Goal: Register for event/course

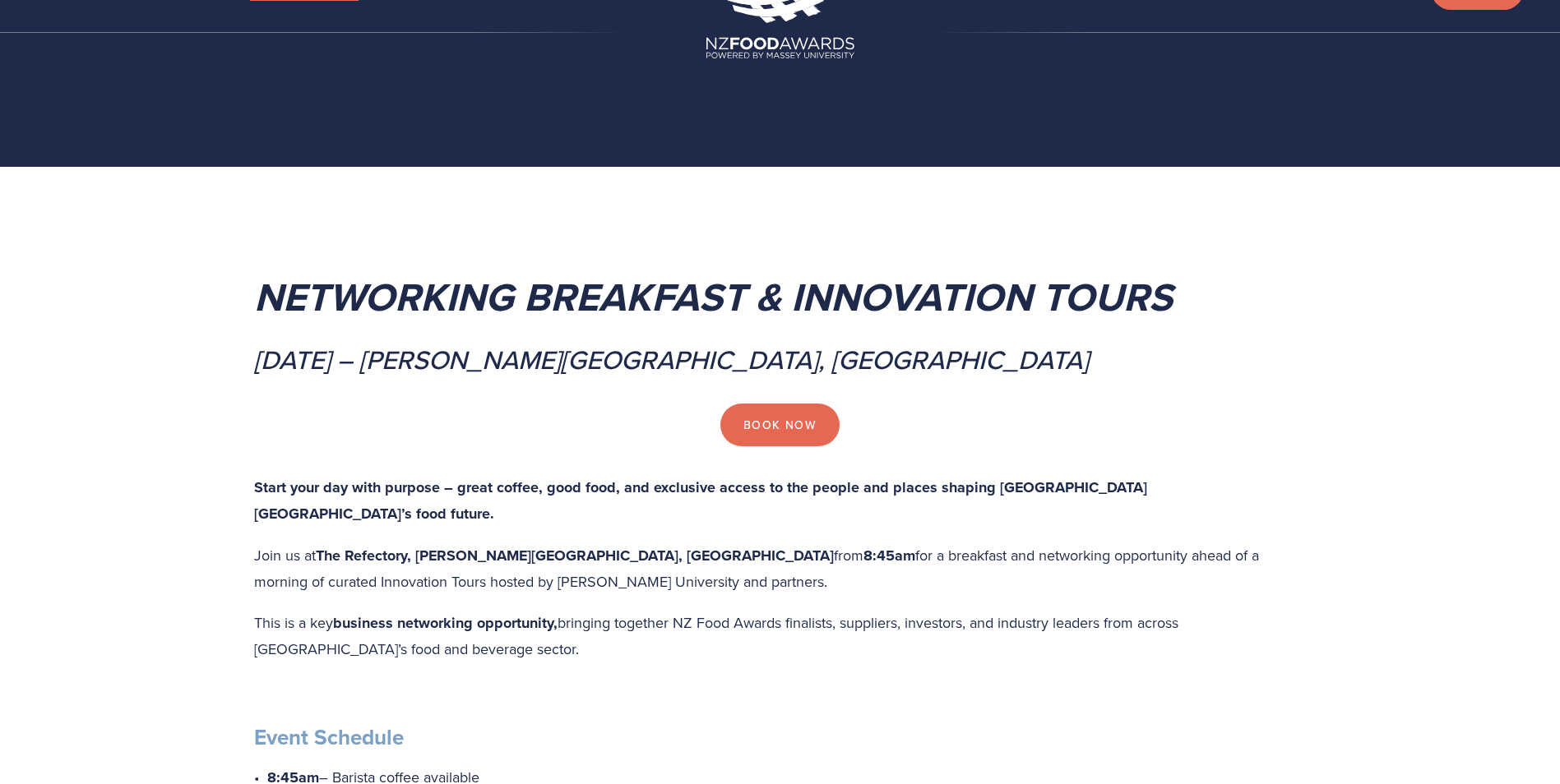
scroll to position [82, 0]
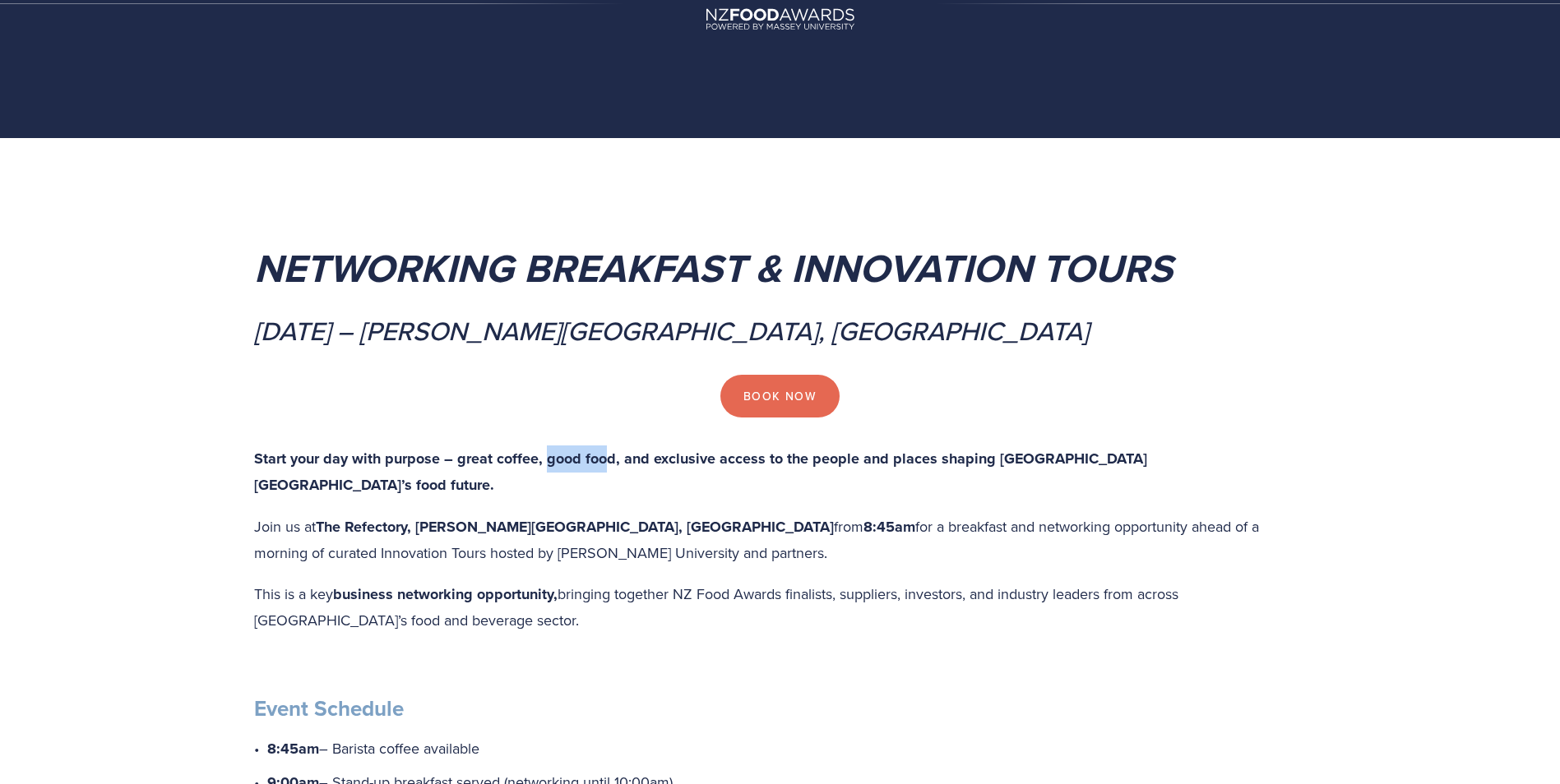
drag, startPoint x: 548, startPoint y: 460, endPoint x: 601, endPoint y: 465, distance: 53.2
click at [601, 465] on strong "Start your day with purpose – great coffee, good food, and exclusive access to …" at bounding box center [702, 472] width 897 height 48
drag, startPoint x: 601, startPoint y: 465, endPoint x: 566, endPoint y: 511, distance: 57.8
click at [566, 514] on p "Join us at The Refectory, [PERSON_NAME][GEOGRAPHIC_DATA], [GEOGRAPHIC_DATA] fro…" at bounding box center [780, 540] width 1053 height 53
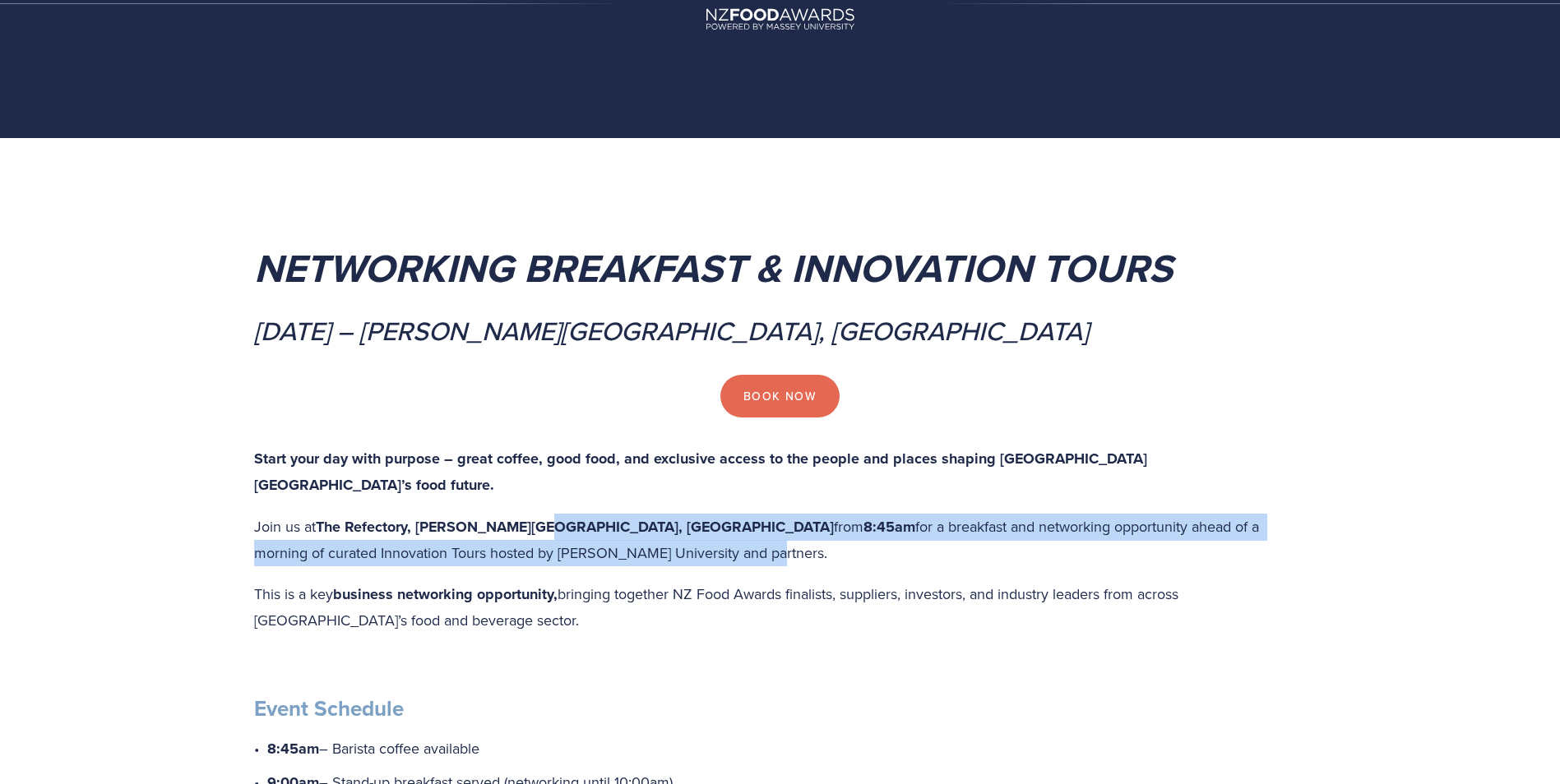
drag, startPoint x: 531, startPoint y: 503, endPoint x: 715, endPoint y: 519, distance: 184.7
click at [715, 519] on p "Join us at The Refectory, [PERSON_NAME][GEOGRAPHIC_DATA], [GEOGRAPHIC_DATA] fro…" at bounding box center [780, 540] width 1053 height 53
drag, startPoint x: 715, startPoint y: 519, endPoint x: 718, endPoint y: 533, distance: 14.3
click at [718, 533] on p "Join us at The Refectory, [PERSON_NAME][GEOGRAPHIC_DATA], [GEOGRAPHIC_DATA] fro…" at bounding box center [780, 540] width 1053 height 53
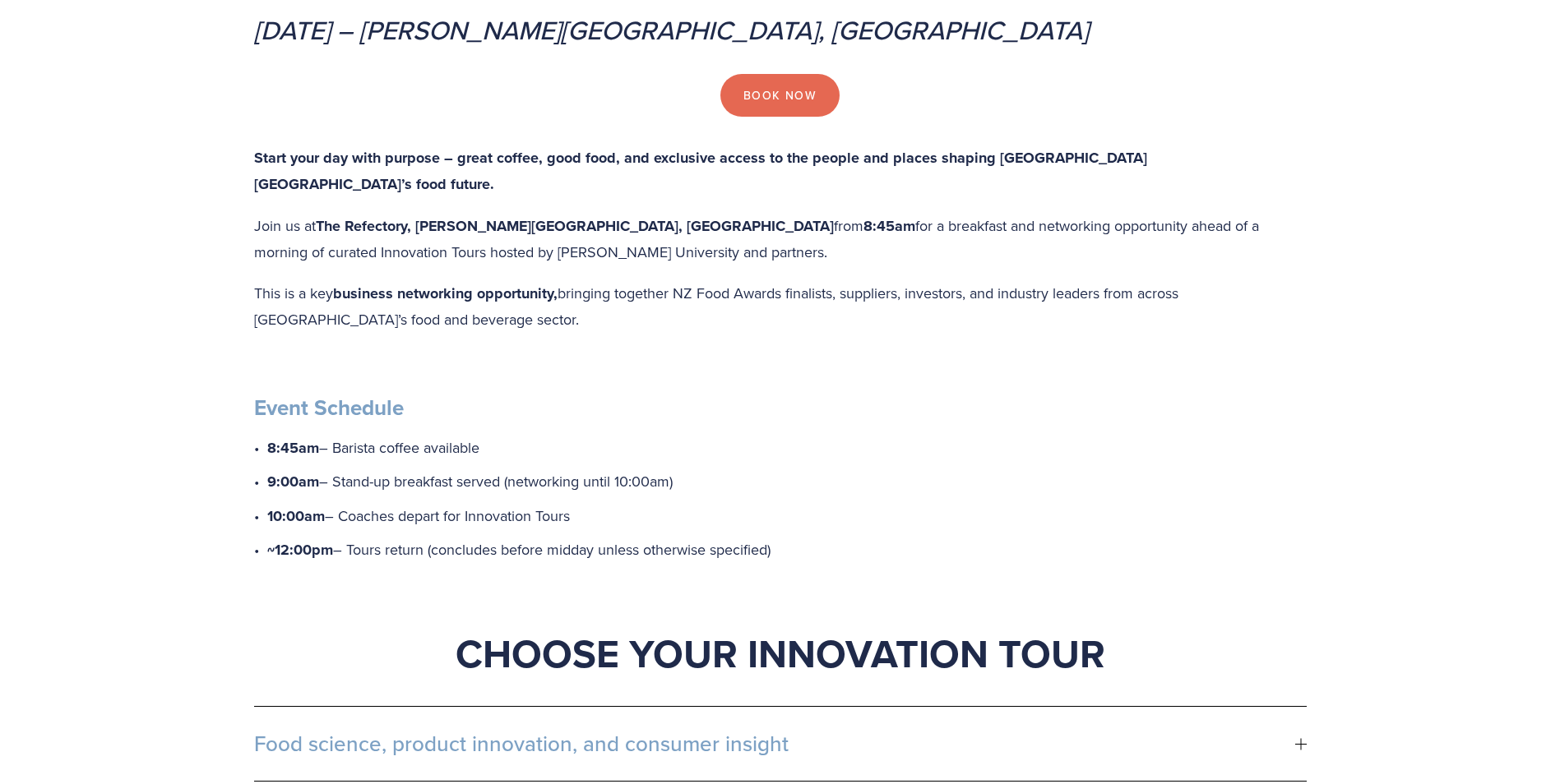
scroll to position [493, 0]
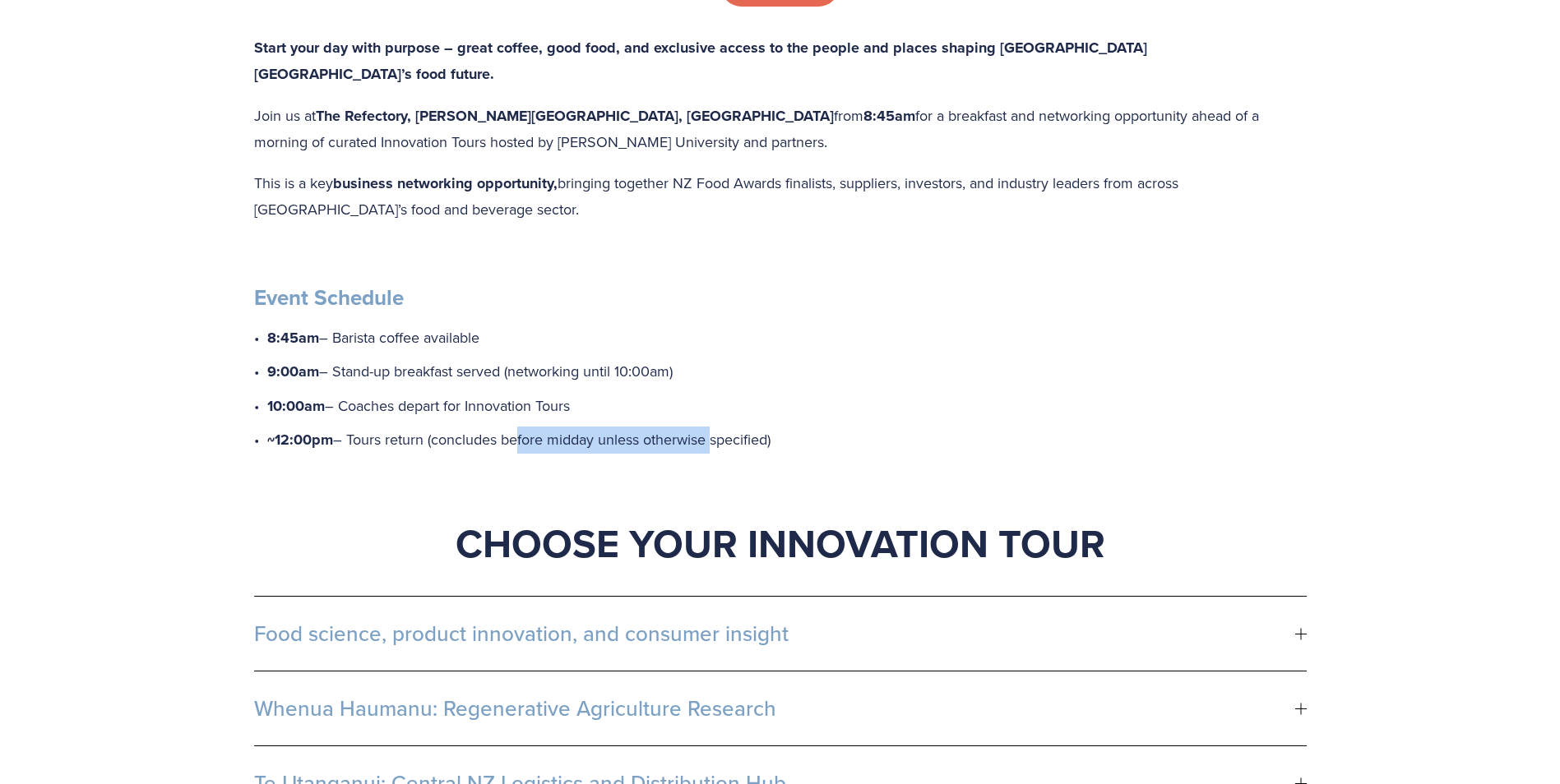
drag, startPoint x: 512, startPoint y: 413, endPoint x: 712, endPoint y: 413, distance: 200.0
click at [712, 427] on p "~12:00pm – Tours return (concludes before midday unless otherwise specified)" at bounding box center [786, 439] width 1039 height 27
drag, startPoint x: 712, startPoint y: 413, endPoint x: 695, endPoint y: 439, distance: 31.1
click at [695, 439] on div "Start your day with purpose – great coffee, good food, and exclusive access to …" at bounding box center [780, 301] width 1053 height 534
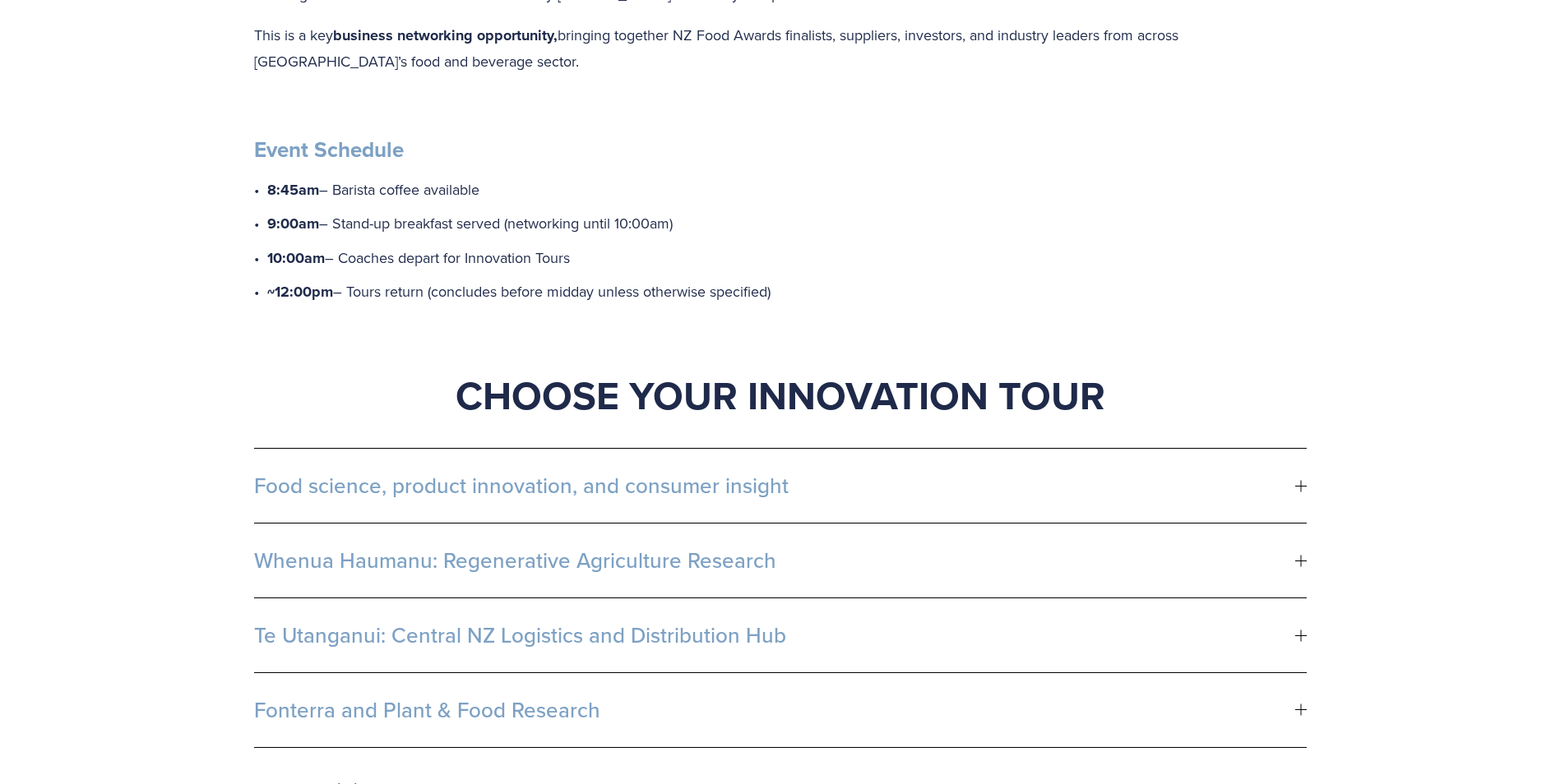
scroll to position [658, 0]
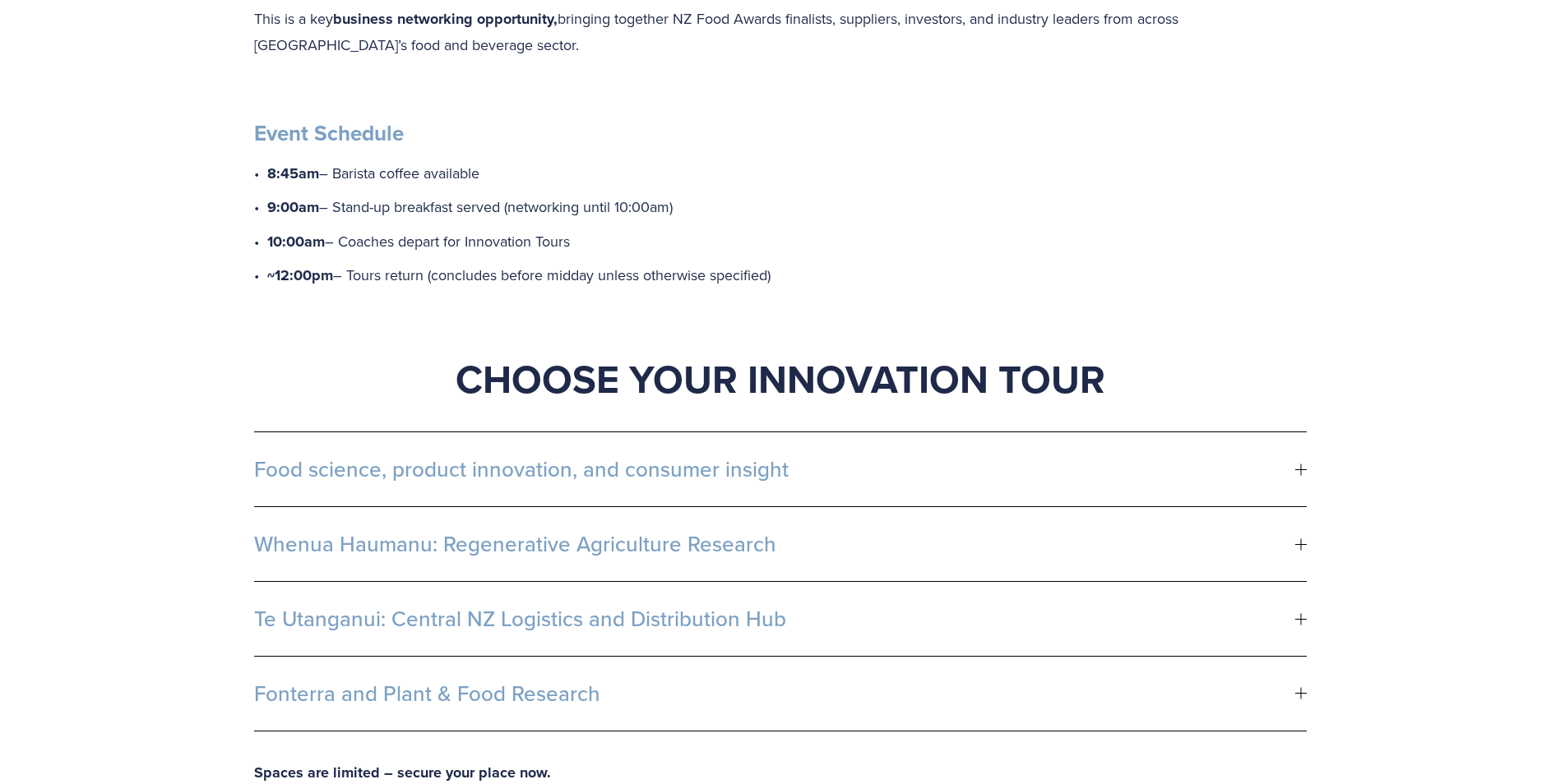
click at [631, 457] on span "Food science, product innovation, and consumer insight" at bounding box center [774, 469] width 1041 height 25
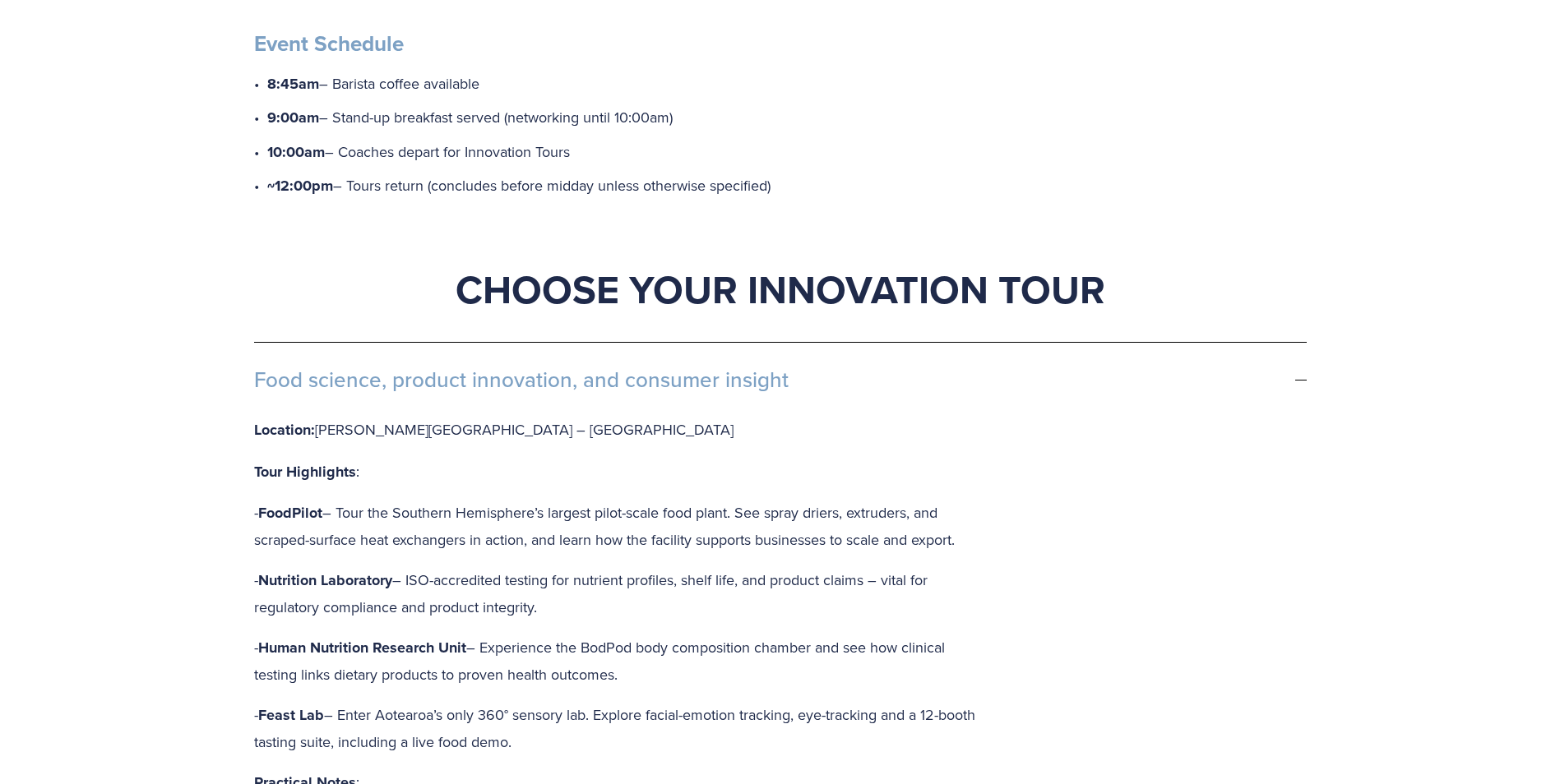
scroll to position [904, 0]
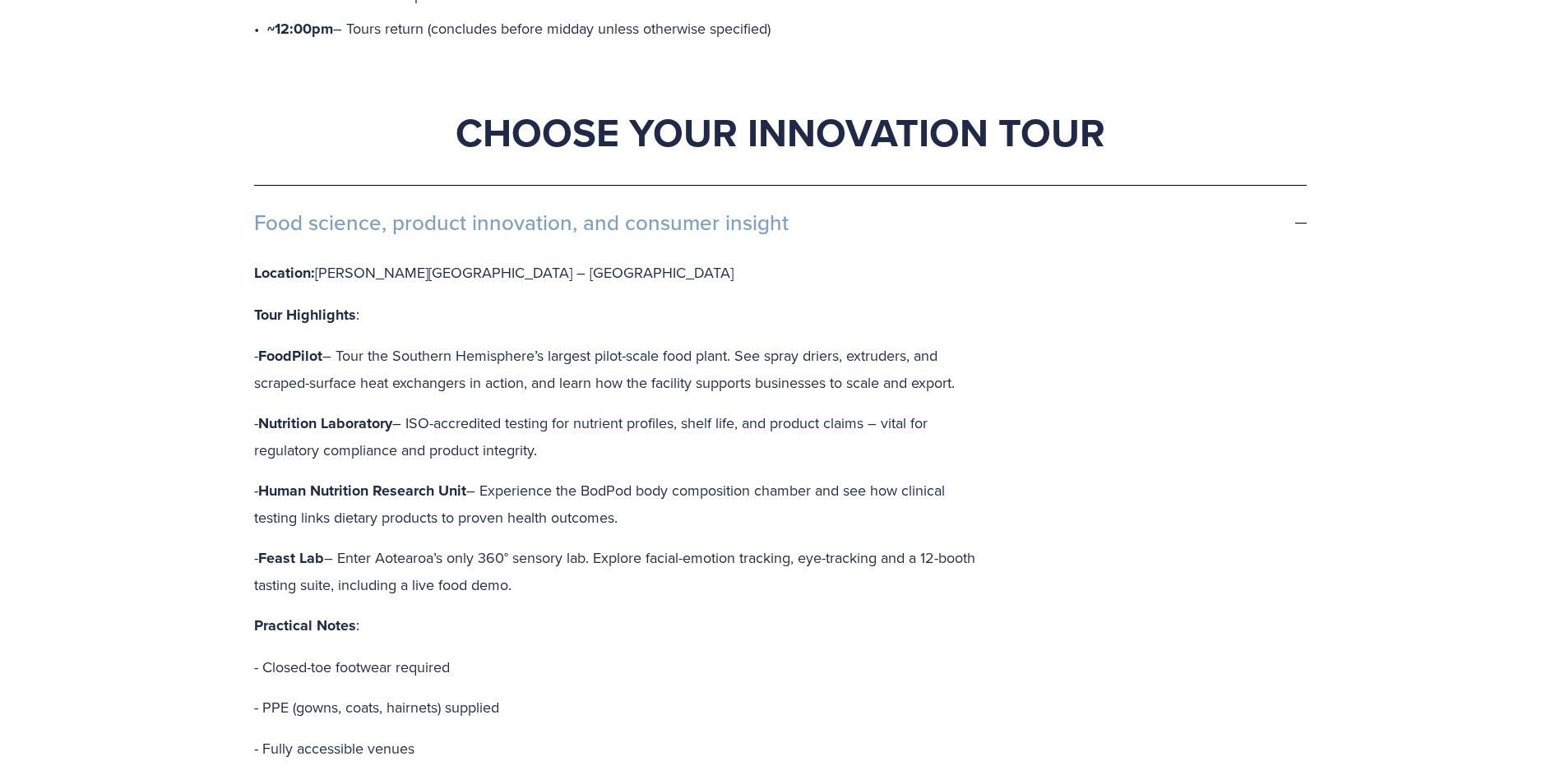
click at [697, 186] on button "Food science, product innovation, and consumer insight" at bounding box center [780, 223] width 1053 height 74
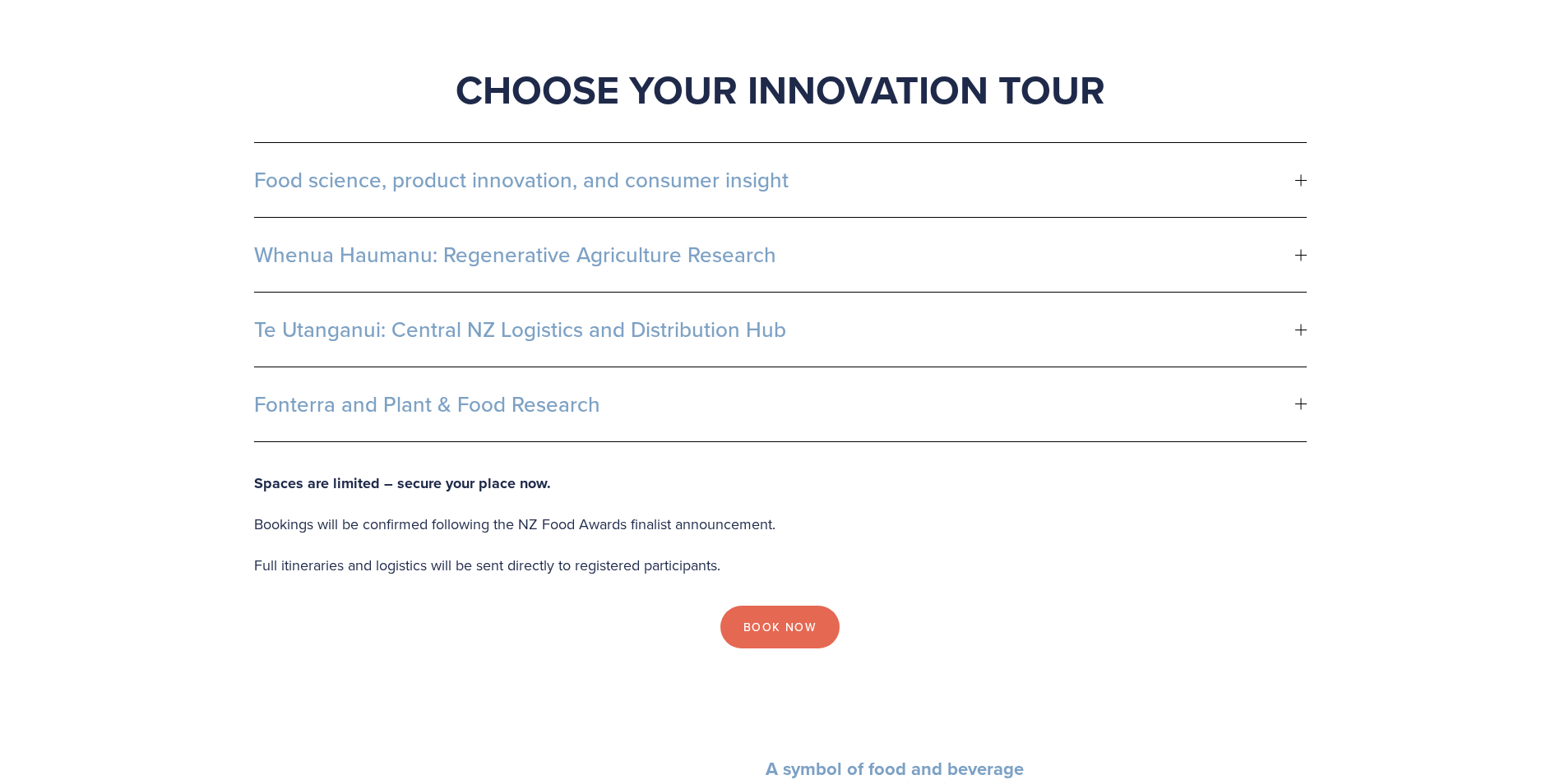
scroll to position [986, 0]
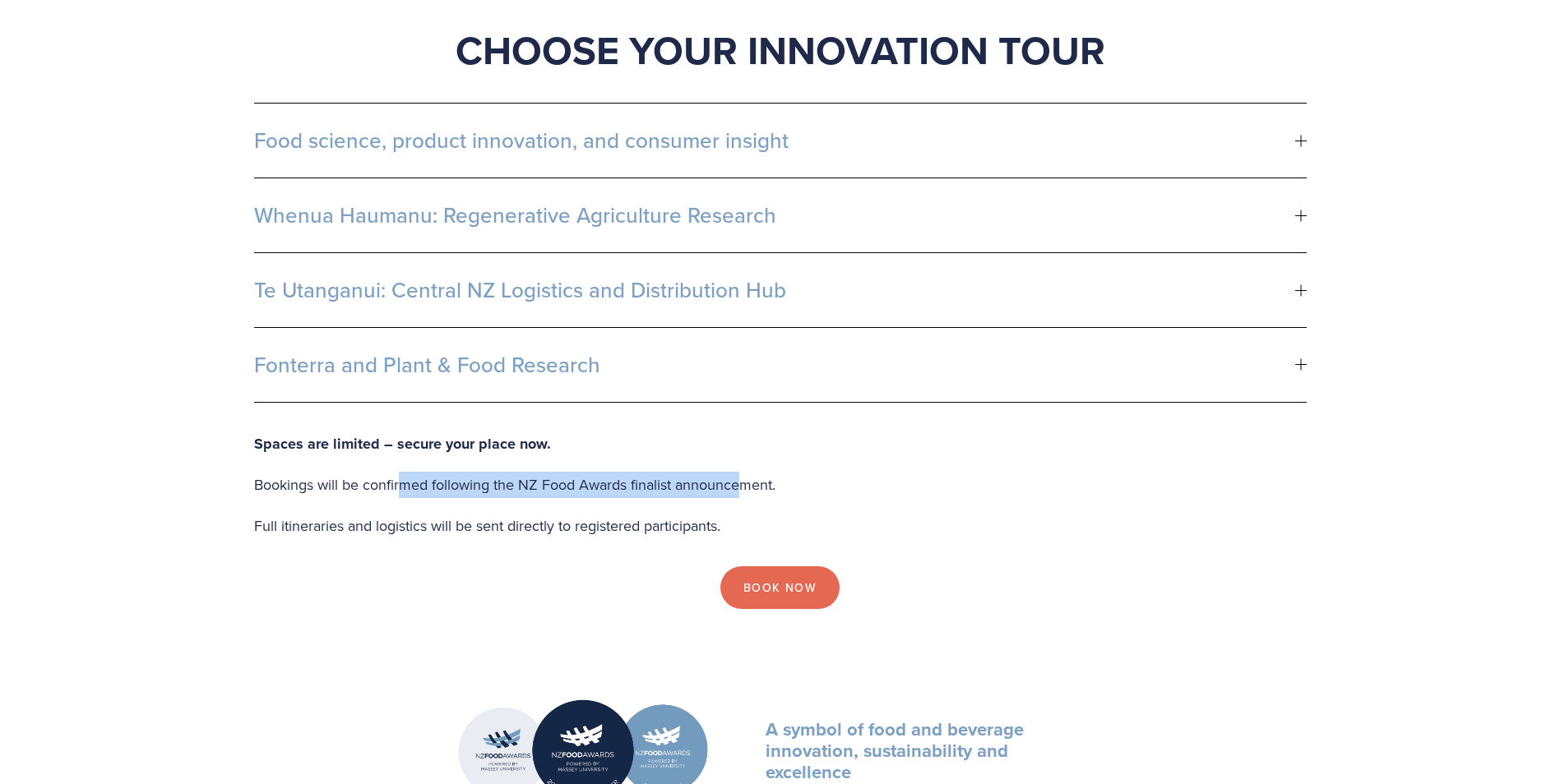
drag, startPoint x: 403, startPoint y: 462, endPoint x: 744, endPoint y: 461, distance: 341.0
click at [744, 471] on p "Bookings will be confirmed following the NZ Food Awards finalist announcement." at bounding box center [780, 484] width 1053 height 26
drag, startPoint x: 744, startPoint y: 461, endPoint x: 742, endPoint y: 474, distance: 13.2
click at [742, 474] on div "Spaces are limited – secure your place now. Bookings will be confirmed followin…" at bounding box center [780, 485] width 1053 height 109
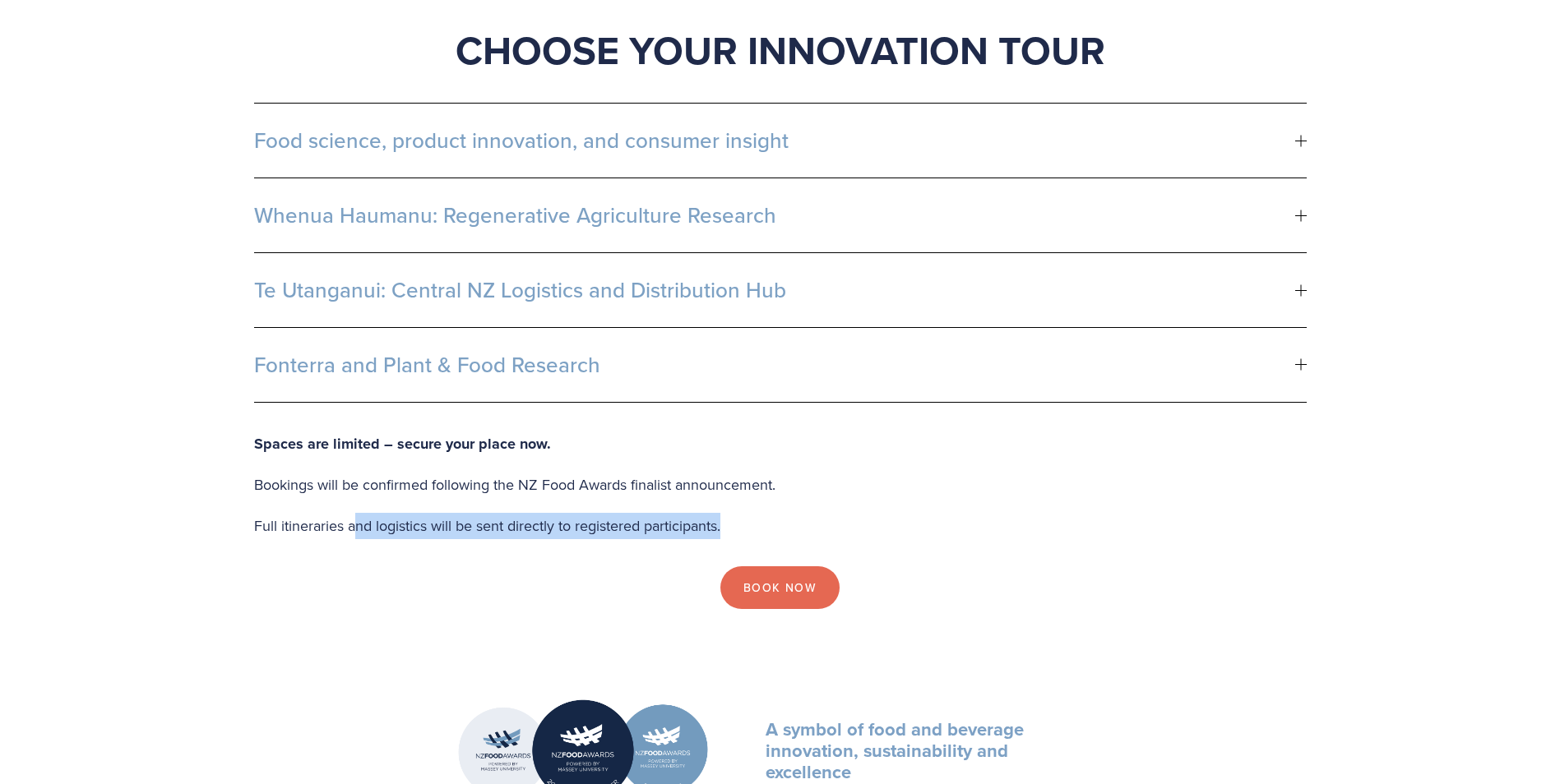
drag, startPoint x: 357, startPoint y: 501, endPoint x: 740, endPoint y: 497, distance: 383.0
click at [740, 513] on p "Full itineraries and logistics will be sent directly to registered participants." at bounding box center [780, 526] width 1053 height 26
drag, startPoint x: 740, startPoint y: 497, endPoint x: 719, endPoint y: 503, distance: 21.8
click at [719, 513] on p "Full itineraries and logistics will be sent directly to registered participants." at bounding box center [780, 526] width 1053 height 26
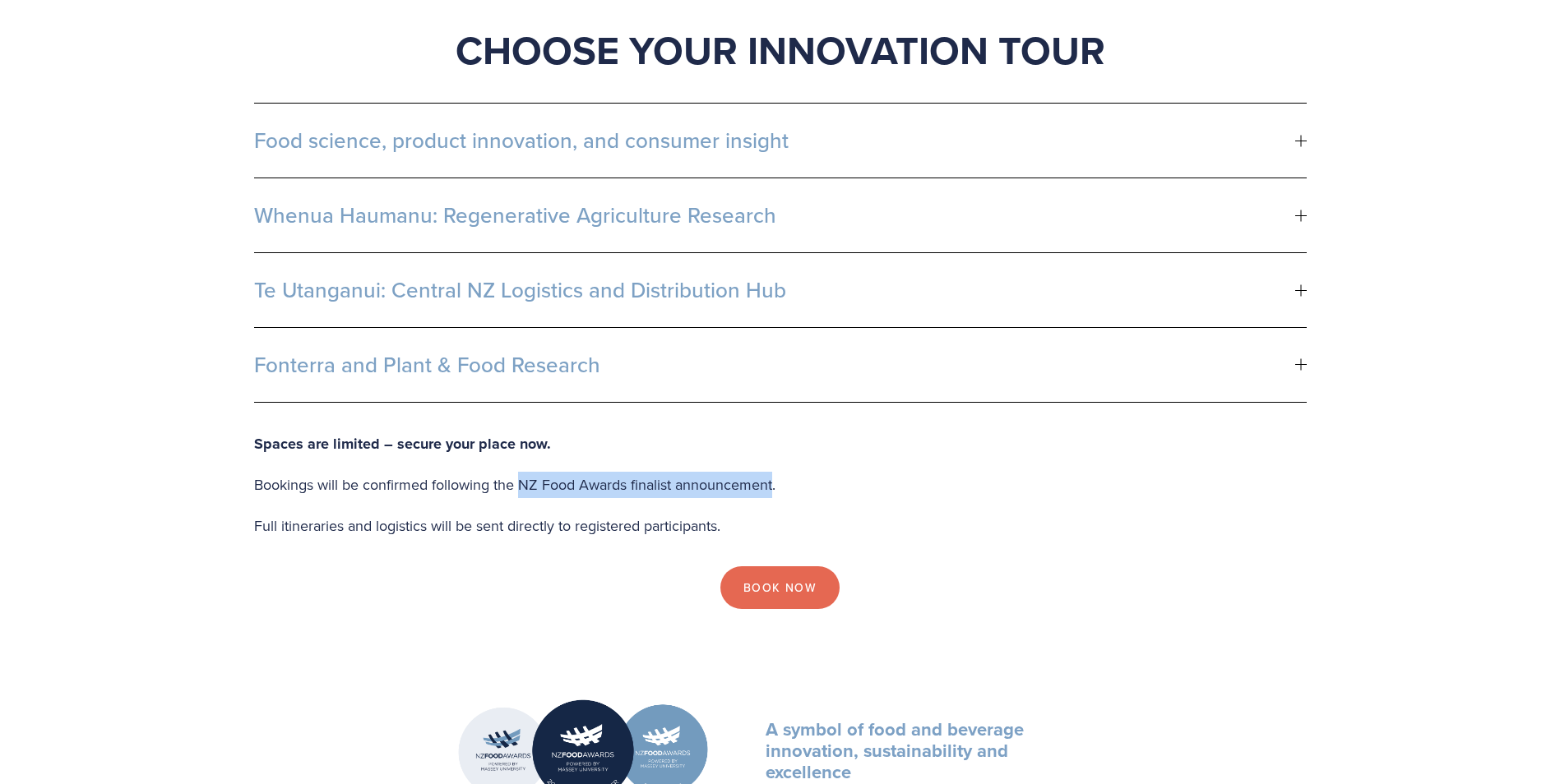
drag, startPoint x: 519, startPoint y: 461, endPoint x: 777, endPoint y: 456, distance: 258.0
click at [777, 471] on p "Bookings will be confirmed following the NZ Food Awards finalist announcement." at bounding box center [780, 484] width 1053 height 26
drag, startPoint x: 777, startPoint y: 456, endPoint x: 794, endPoint y: 466, distance: 19.7
click at [794, 471] on p "Bookings will be confirmed following the NZ Food Awards finalist announcement." at bounding box center [780, 484] width 1053 height 26
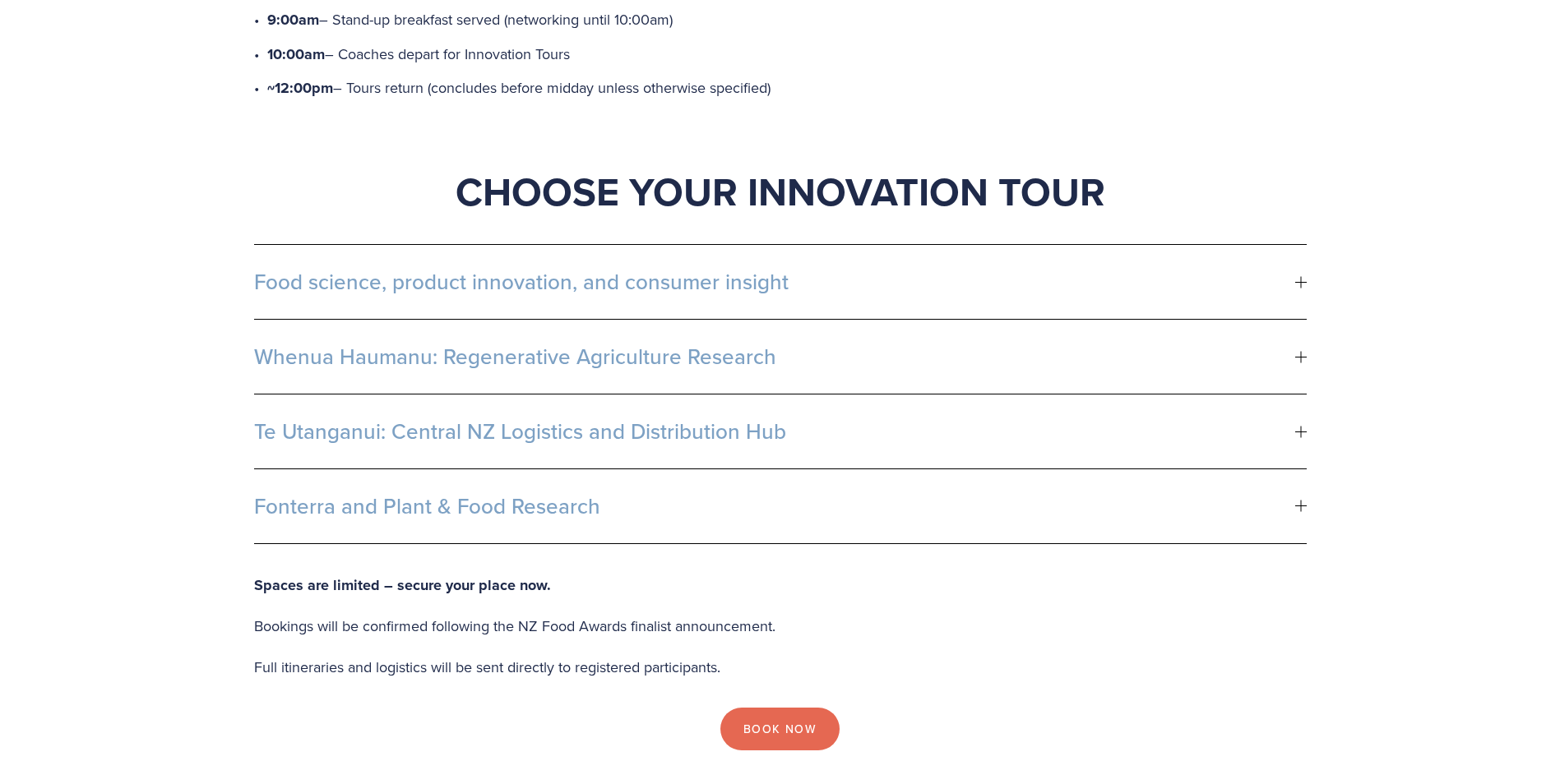
scroll to position [658, 0]
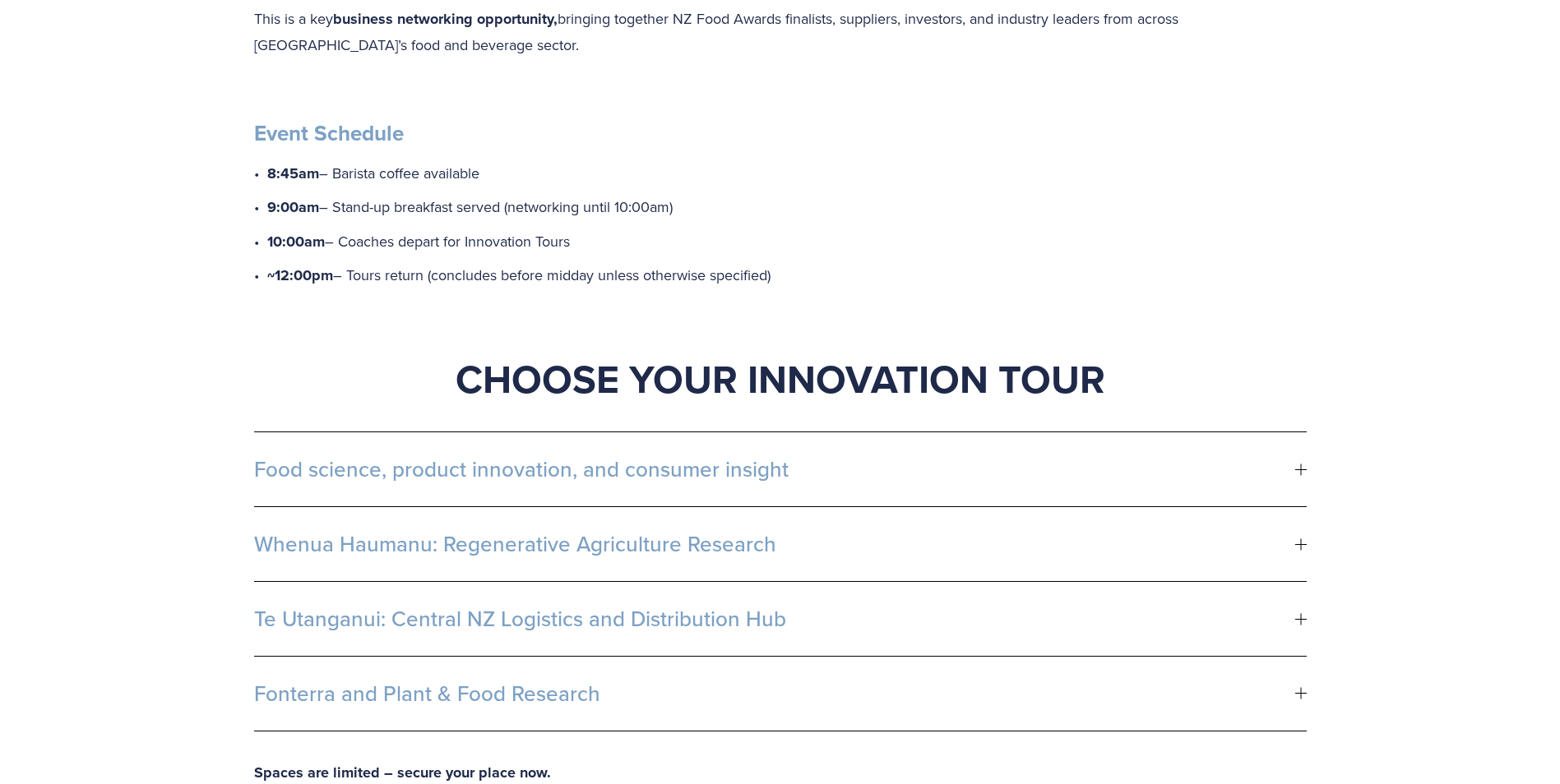
click at [941, 457] on span "Food science, product innovation, and consumer insight" at bounding box center [774, 469] width 1041 height 25
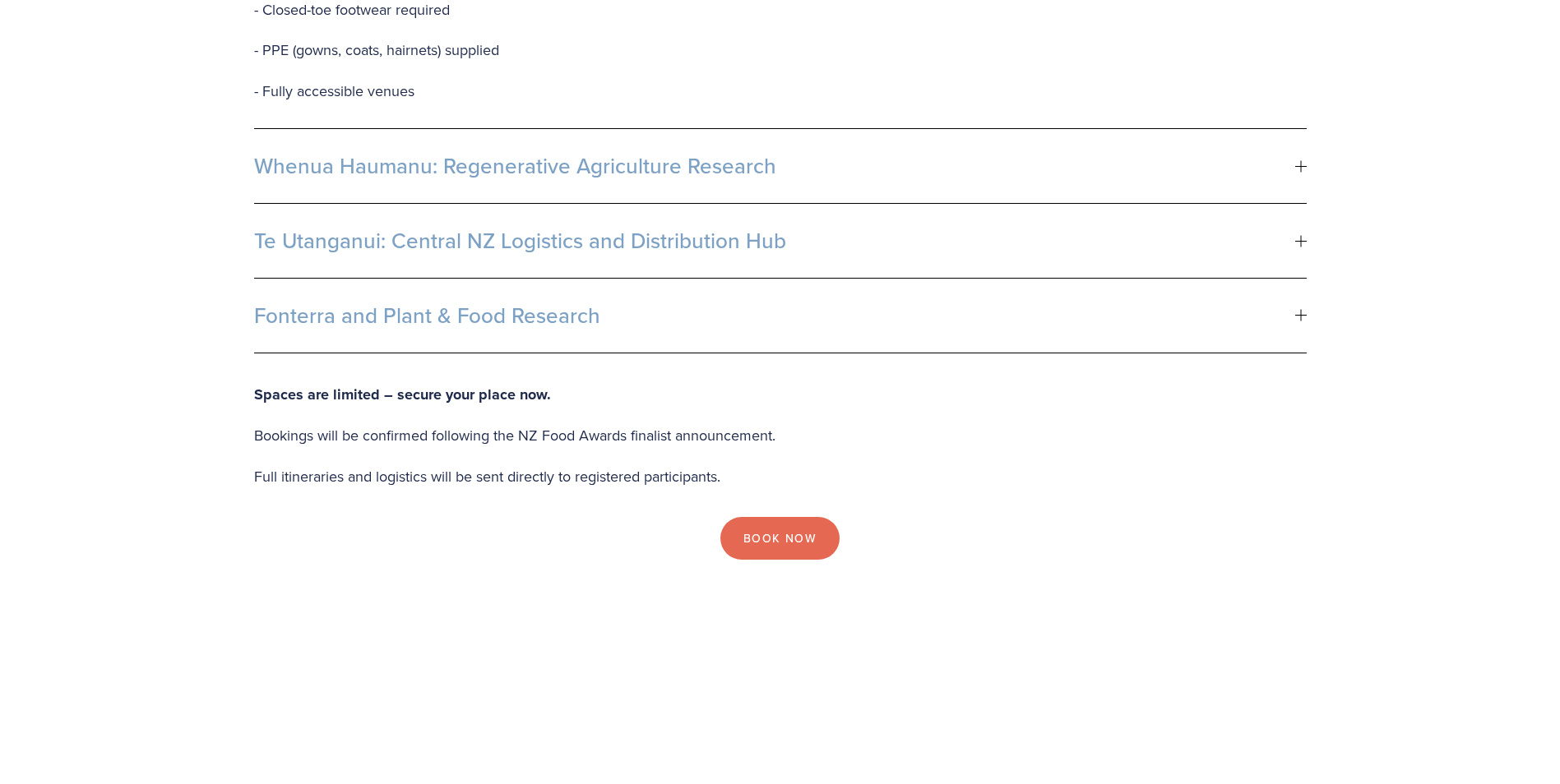
scroll to position [822, 0]
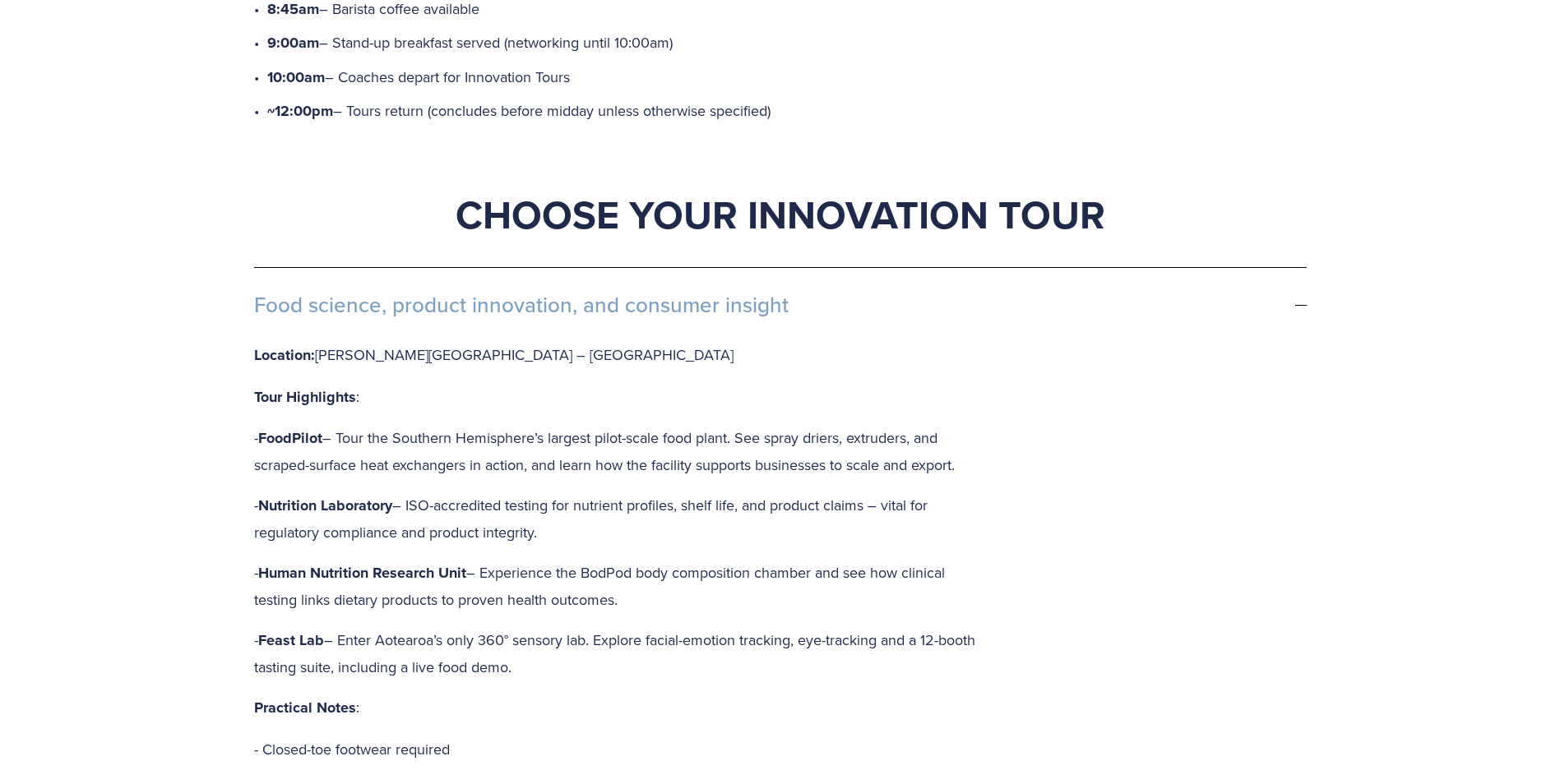
click at [915, 268] on button "Food science, product innovation, and consumer insight" at bounding box center [780, 305] width 1053 height 74
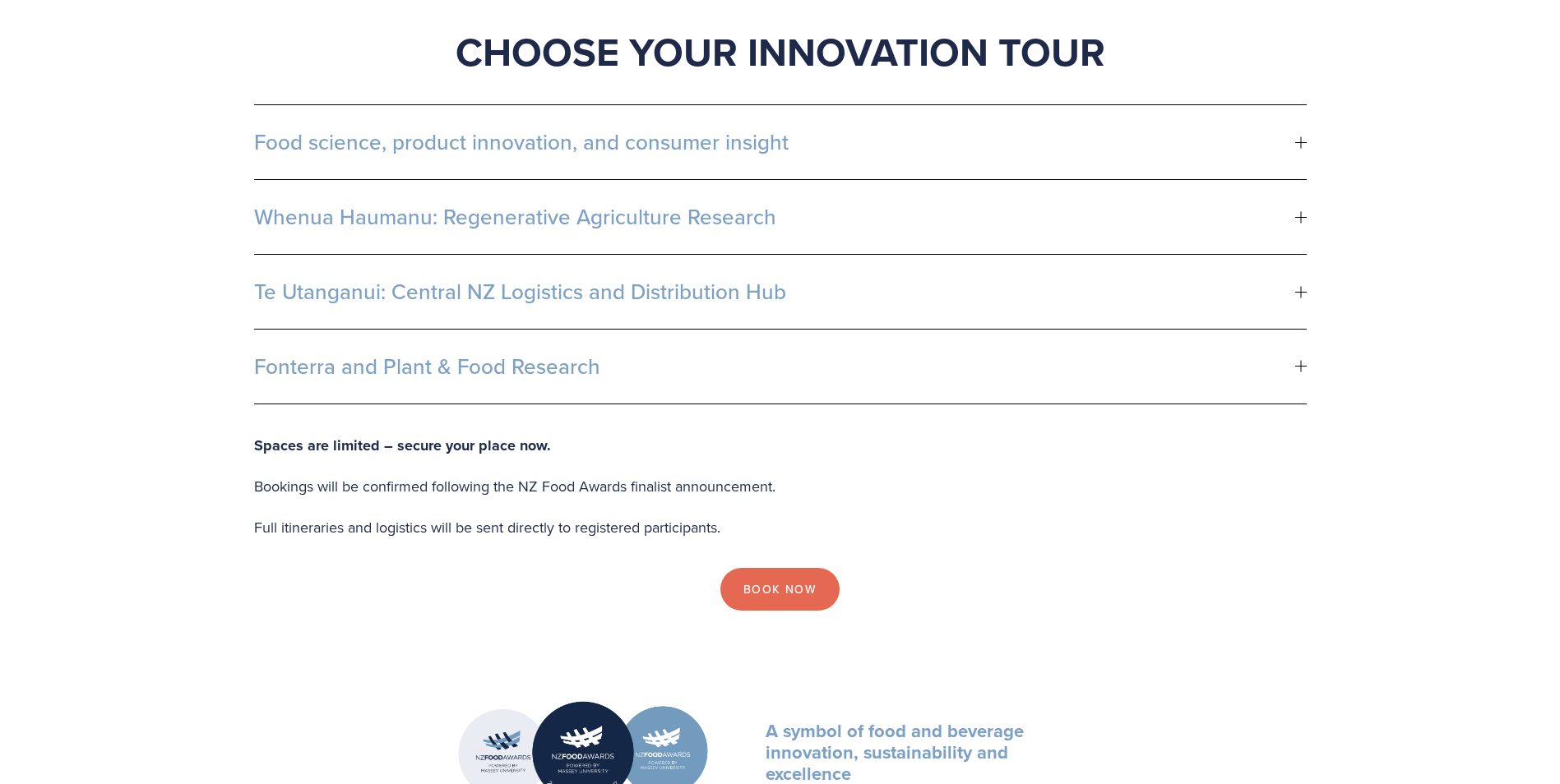
scroll to position [986, 0]
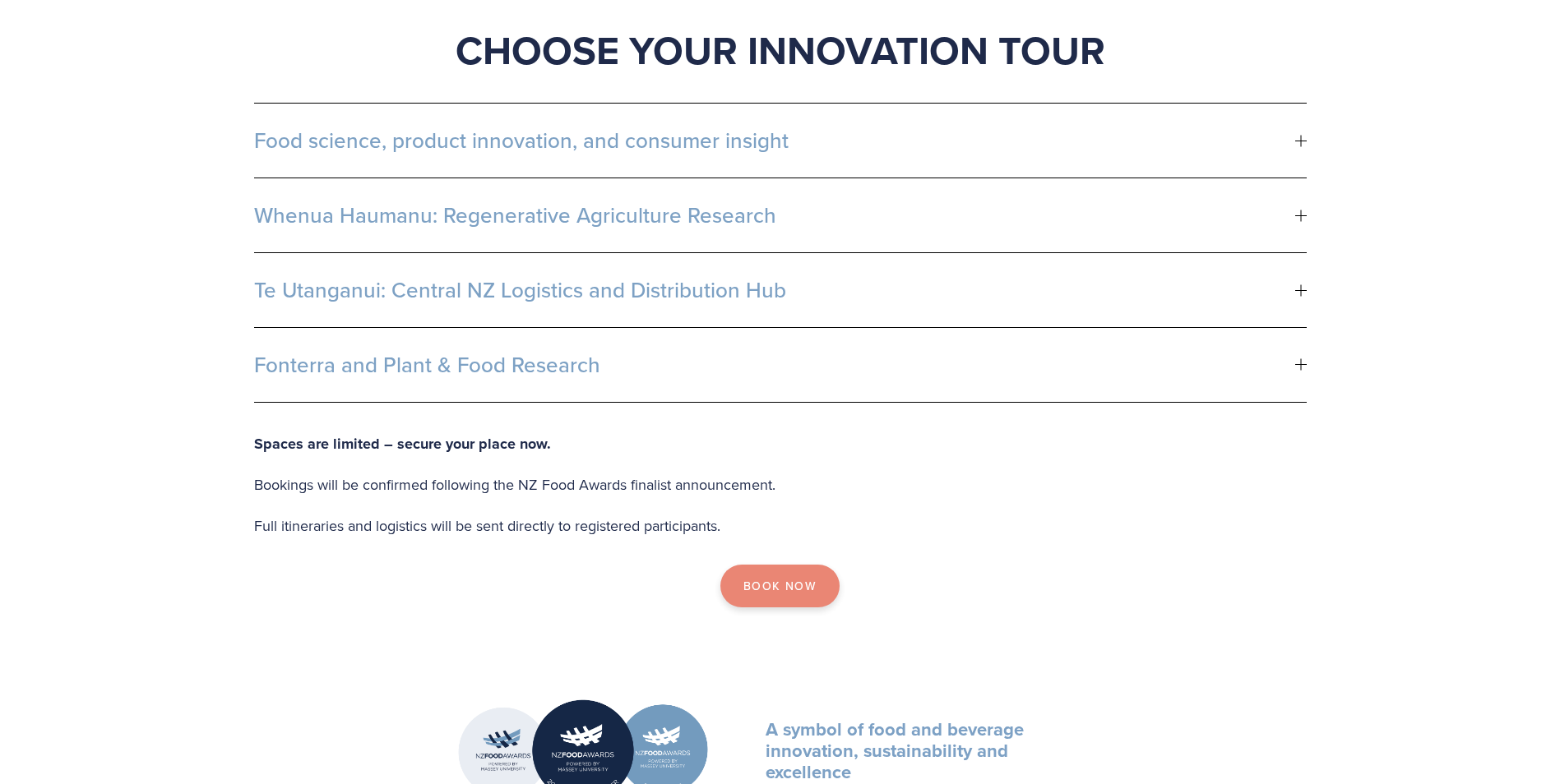
click at [773, 565] on link "Book Now" at bounding box center [780, 586] width 119 height 43
